Goal: Task Accomplishment & Management: Manage account settings

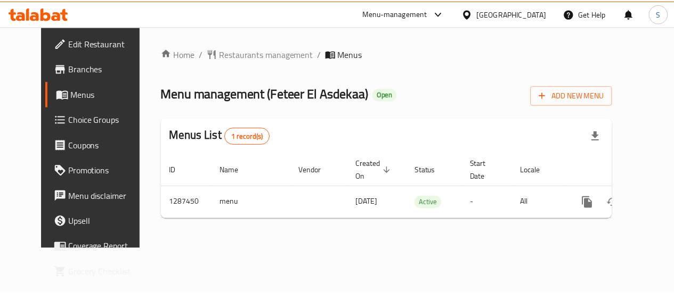
scroll to position [0, 4]
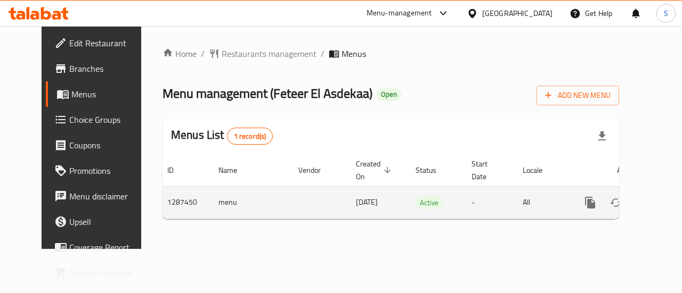
click at [662, 202] on icon "enhanced table" at bounding box center [667, 203] width 10 height 10
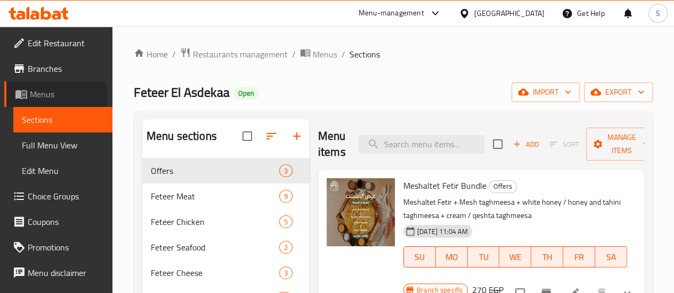
click at [49, 99] on span "Menus" at bounding box center [67, 94] width 74 height 13
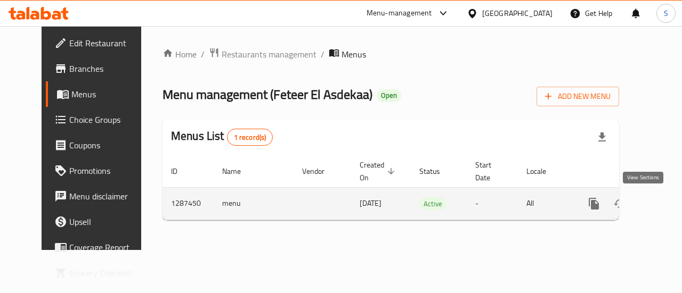
click at [664, 205] on icon "enhanced table" at bounding box center [670, 204] width 13 height 13
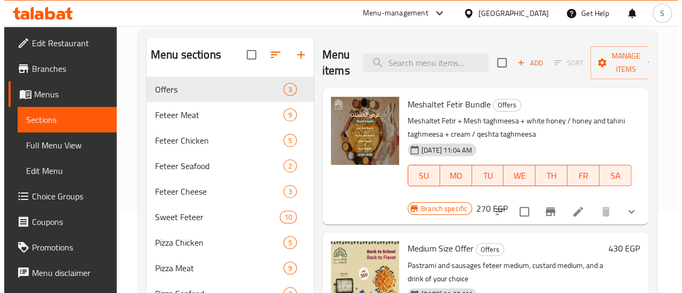
scroll to position [85, 0]
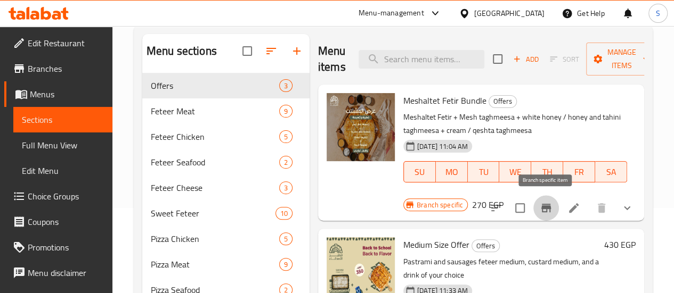
click at [542, 207] on icon "Branch-specific-item" at bounding box center [546, 208] width 10 height 9
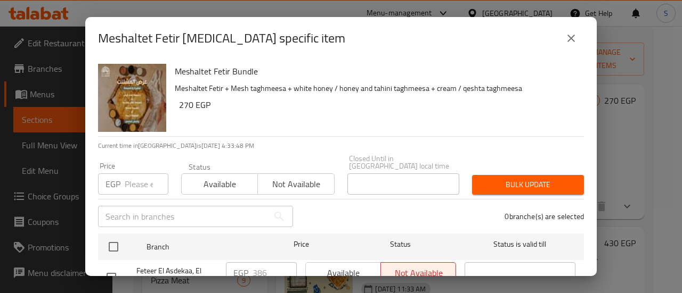
scroll to position [135, 0]
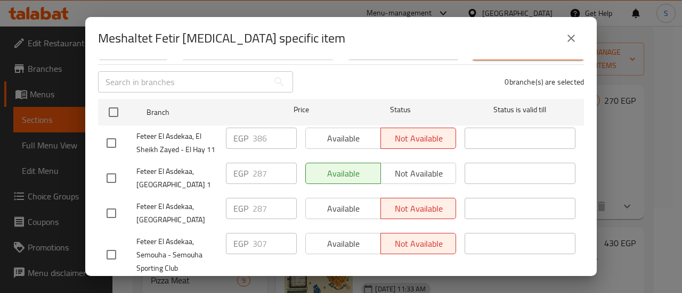
click at [399, 167] on div "Available Not available" at bounding box center [380, 173] width 151 height 21
click at [400, 168] on div "Available Not available" at bounding box center [380, 173] width 151 height 21
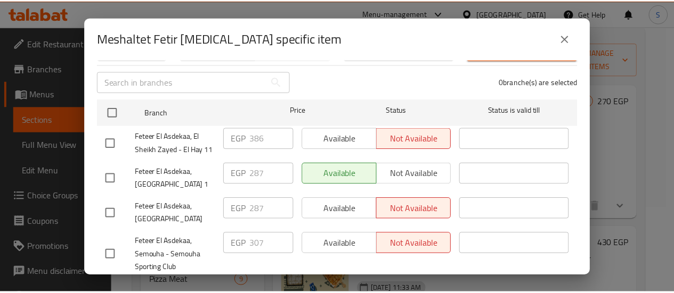
scroll to position [166, 0]
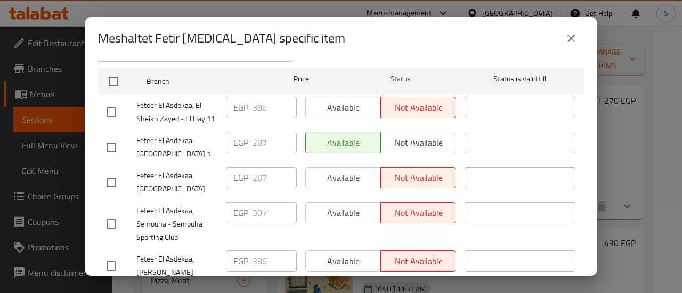
click at [331, 101] on div "Available Not available" at bounding box center [380, 107] width 151 height 21
click at [332, 102] on div "Available Not available" at bounding box center [380, 107] width 151 height 21
click at [573, 37] on icon "close" at bounding box center [570, 38] width 13 height 13
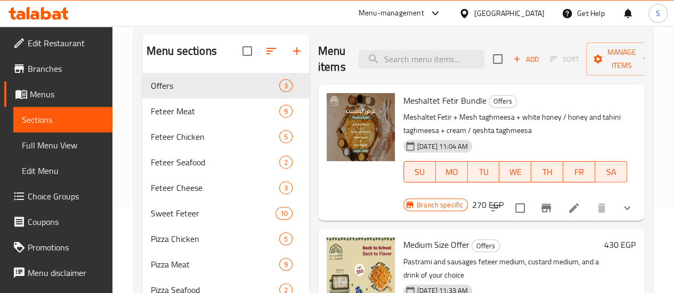
click at [572, 206] on icon at bounding box center [573, 208] width 13 height 13
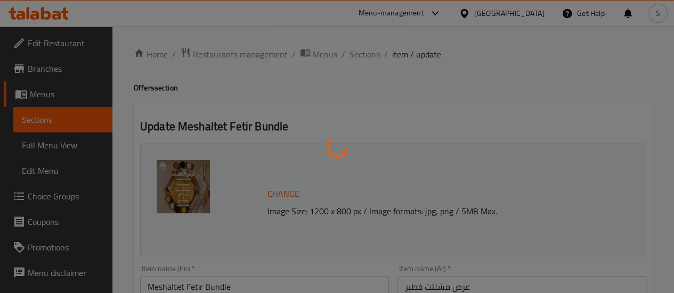
type input "اختيارك الاول من التغميسة"
type input "1"
type input "اختيارك الثاني من التغميسة"
type input "1"
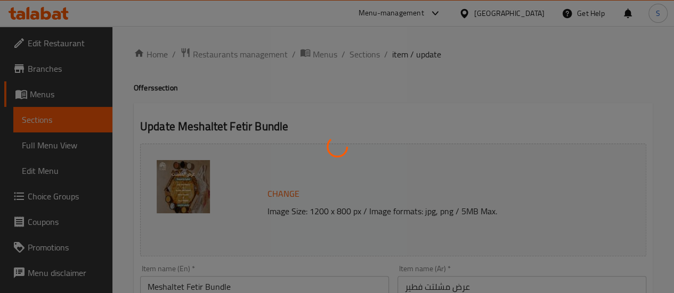
type input "1"
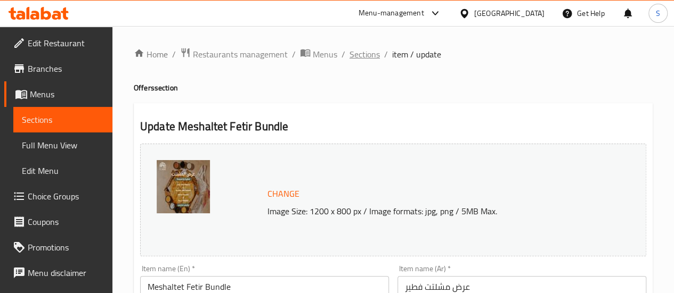
click at [361, 50] on span "Sections" at bounding box center [364, 54] width 30 height 13
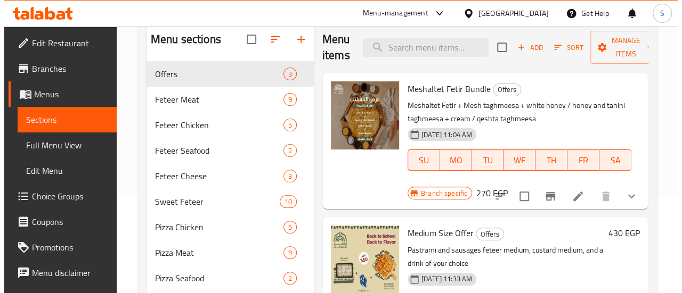
scroll to position [99, 0]
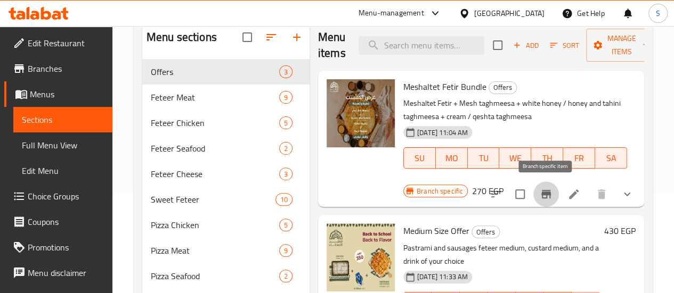
click at [544, 196] on icon "Branch-specific-item" at bounding box center [545, 194] width 13 height 13
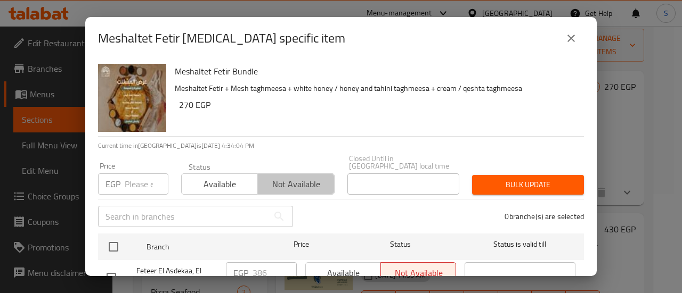
click at [300, 179] on span "Not available" at bounding box center [296, 184] width 68 height 15
click at [230, 177] on span "Available" at bounding box center [220, 184] width 68 height 15
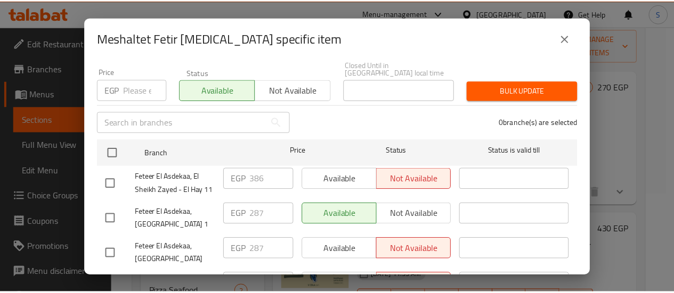
scroll to position [95, 0]
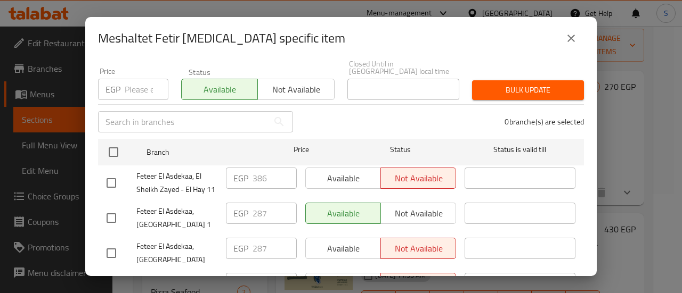
click at [352, 175] on div "Available Not available" at bounding box center [380, 178] width 151 height 21
click at [343, 168] on div "Available Not available" at bounding box center [380, 178] width 151 height 21
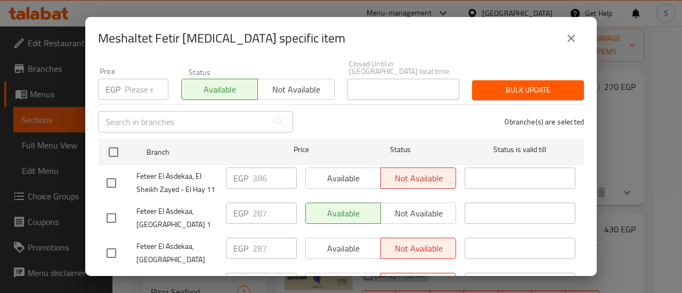
click at [343, 168] on div "Available Not available" at bounding box center [380, 178] width 151 height 21
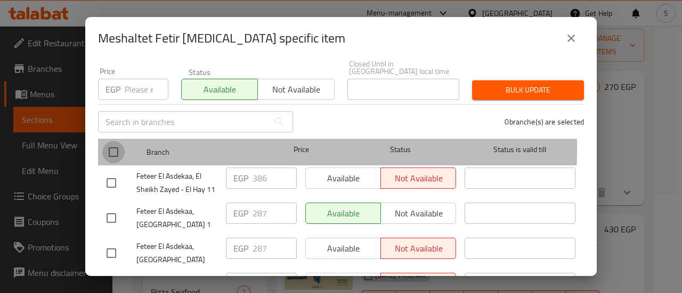
click at [112, 142] on input "checkbox" at bounding box center [113, 152] width 22 height 22
checkbox input "true"
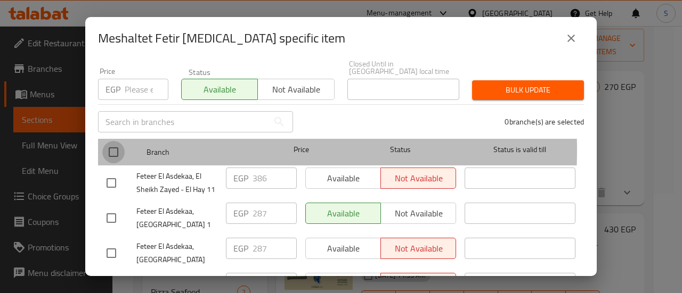
checkbox input "true"
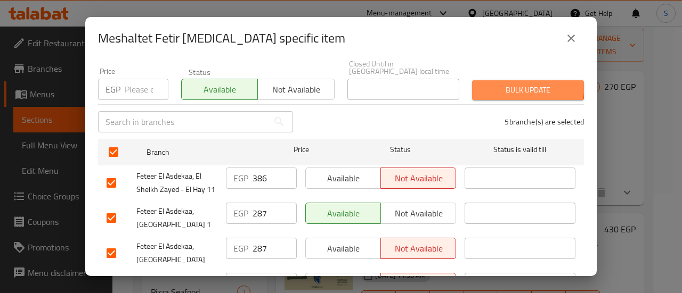
click at [511, 84] on span "Bulk update" at bounding box center [527, 90] width 95 height 13
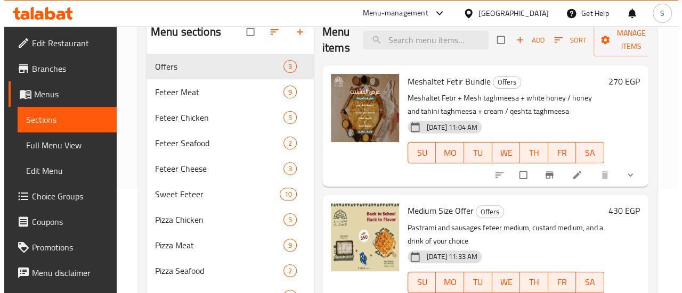
scroll to position [105, 0]
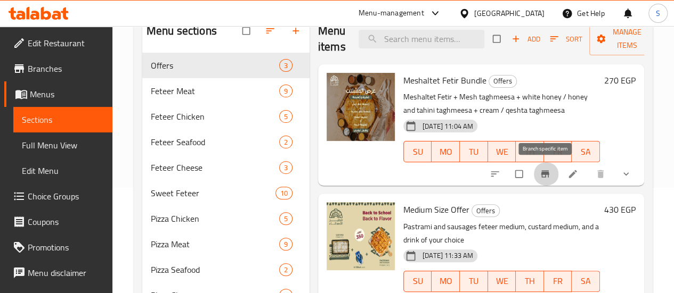
click at [544, 174] on icon "Branch-specific-item" at bounding box center [545, 174] width 8 height 7
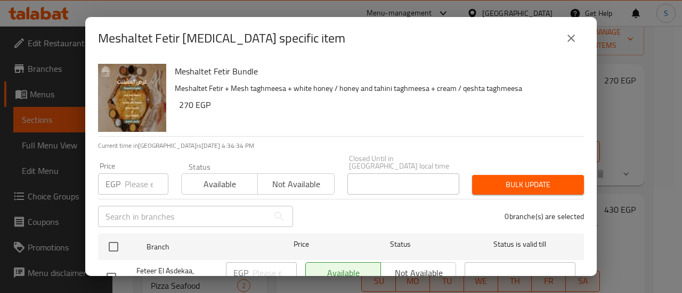
scroll to position [193, 0]
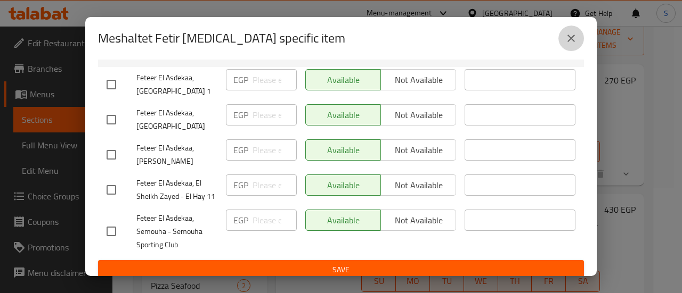
click at [570, 40] on icon "close" at bounding box center [570, 38] width 13 height 13
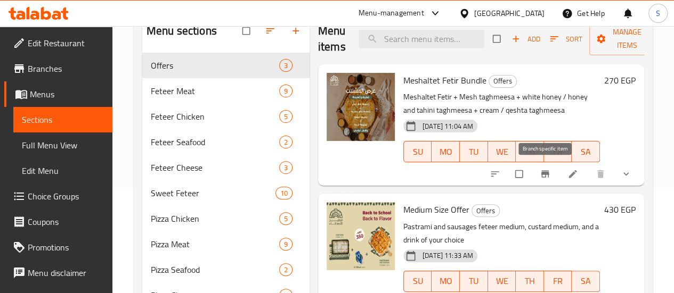
click at [551, 176] on span "Branch-specific-item" at bounding box center [545, 174] width 13 height 11
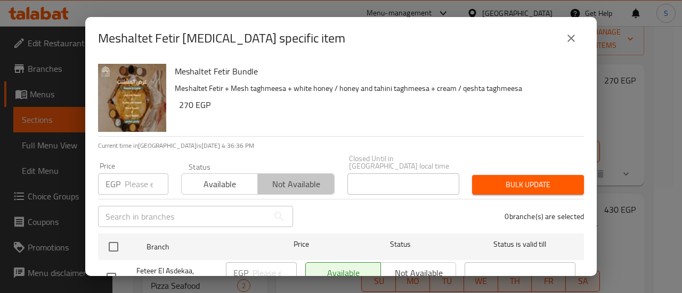
click at [281, 177] on span "Not available" at bounding box center [296, 184] width 68 height 15
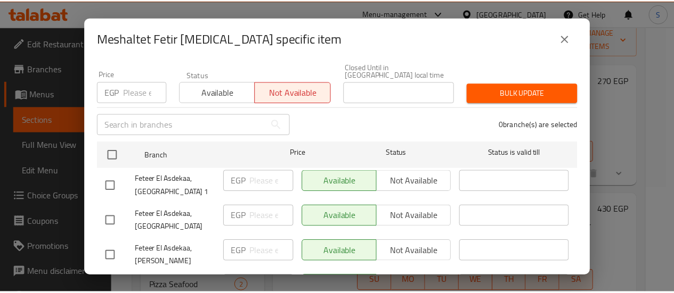
scroll to position [93, 0]
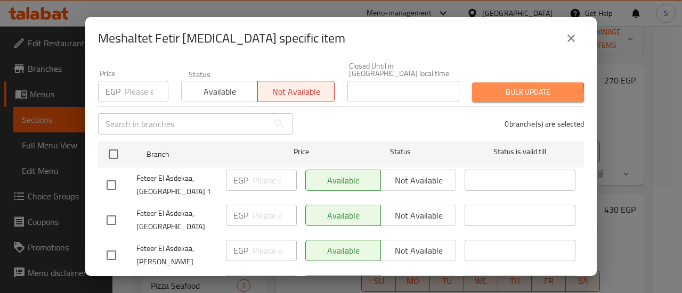
click at [517, 88] on span "Bulk update" at bounding box center [527, 92] width 95 height 13
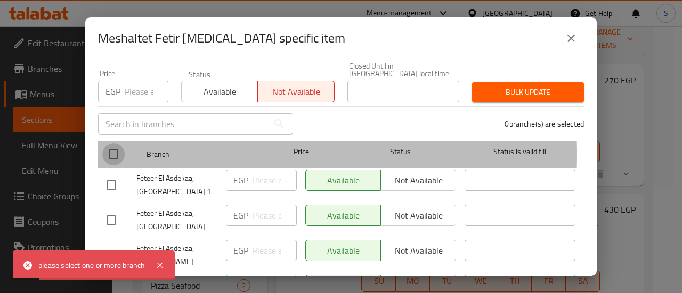
click at [112, 147] on input "checkbox" at bounding box center [113, 154] width 22 height 22
checkbox input "true"
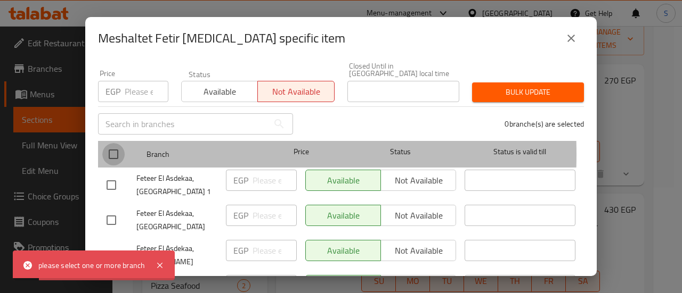
checkbox input "true"
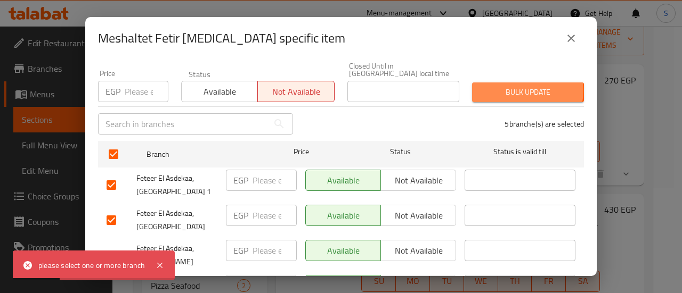
click at [520, 86] on span "Bulk update" at bounding box center [527, 92] width 95 height 13
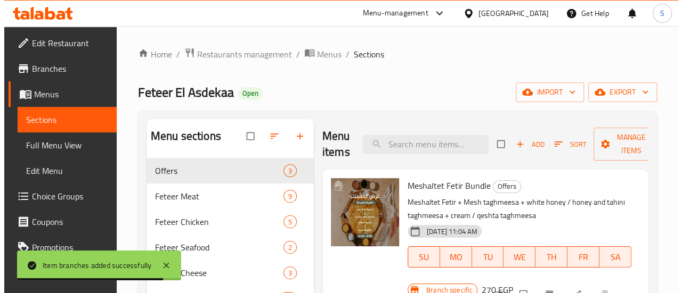
scroll to position [96, 0]
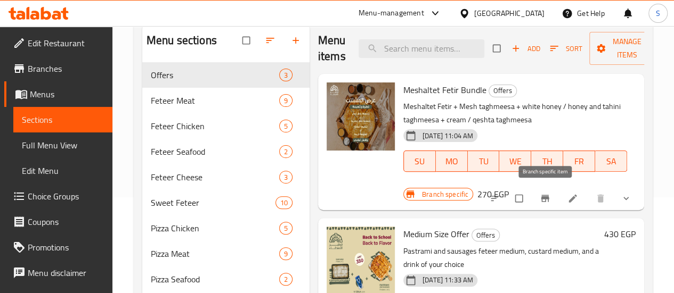
click at [538, 196] on button "Branch-specific-item" at bounding box center [546, 198] width 26 height 23
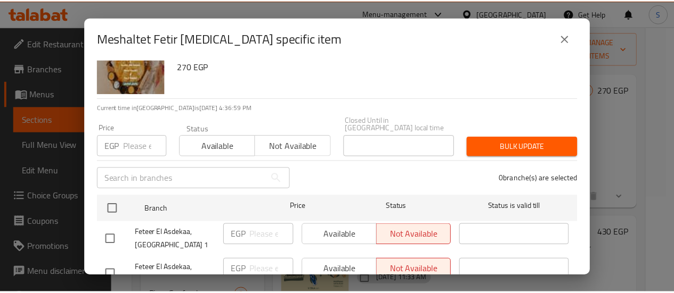
scroll to position [0, 0]
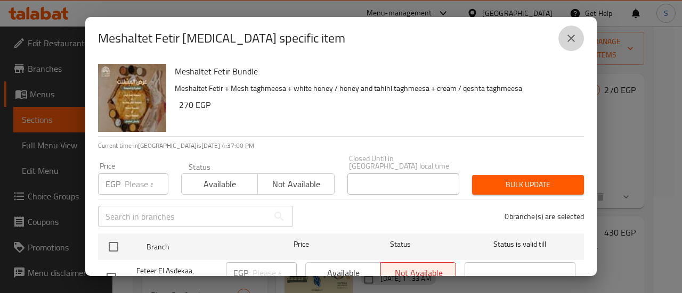
click at [574, 36] on icon "close" at bounding box center [570, 38] width 7 height 7
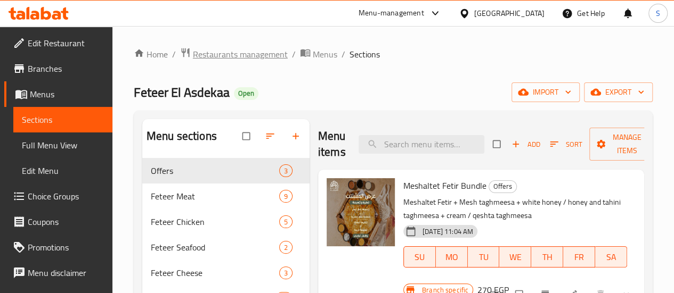
click at [219, 56] on span "Restaurants management" at bounding box center [240, 54] width 95 height 13
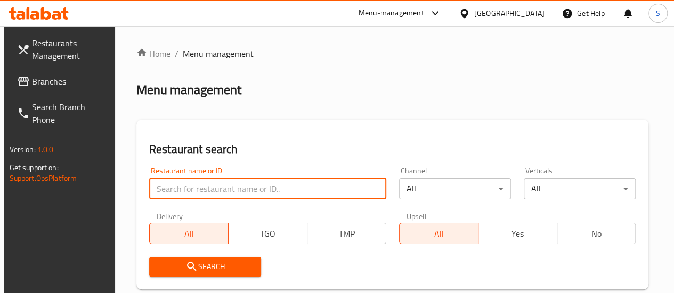
click at [207, 188] on input "search" at bounding box center [267, 188] width 237 height 21
type input "feteer el asdekaa"
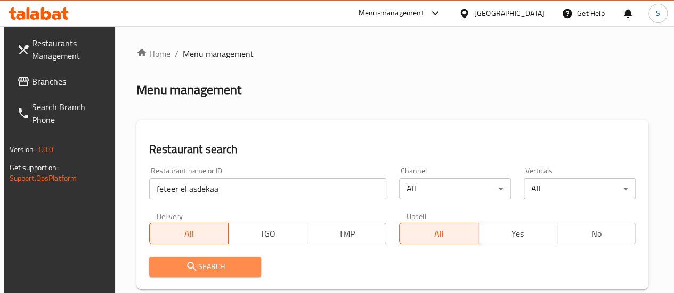
click at [201, 274] on button "Search" at bounding box center [205, 267] width 112 height 20
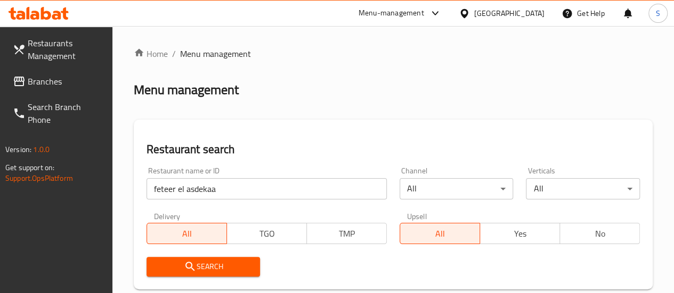
scroll to position [281, 0]
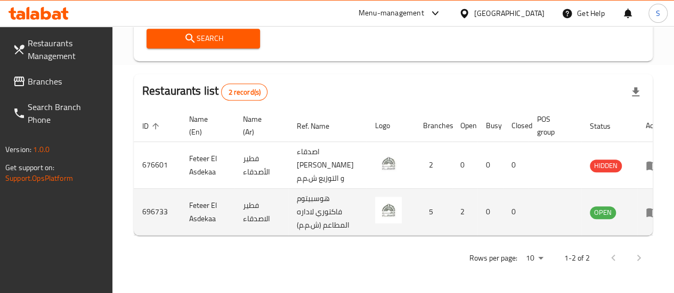
click at [150, 198] on td "696733" at bounding box center [157, 212] width 47 height 47
copy td "696733"
